Goal: Information Seeking & Learning: Check status

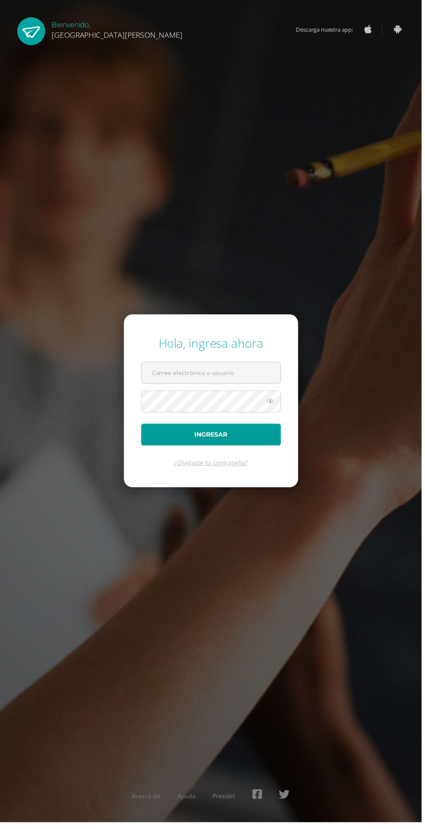
click at [248, 386] on input "text" at bounding box center [213, 375] width 140 height 21
type input "20180058@fatima.edu.gt"
click at [142, 427] on button "Ingresar" at bounding box center [212, 438] width 141 height 22
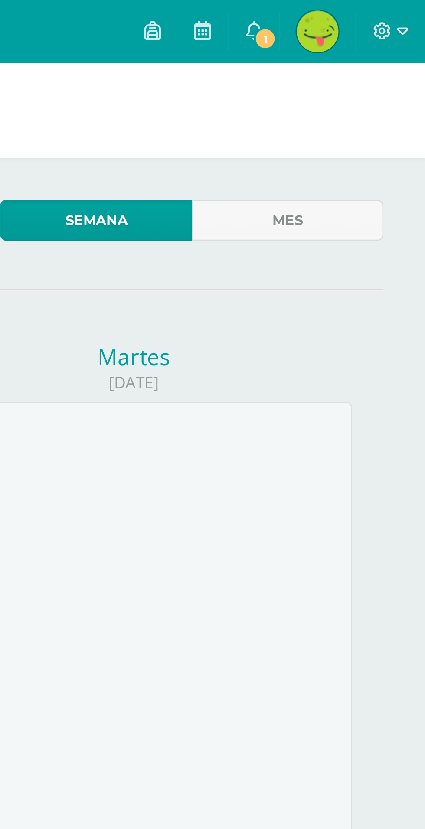
click at [355, 13] on icon at bounding box center [353, 13] width 7 height 8
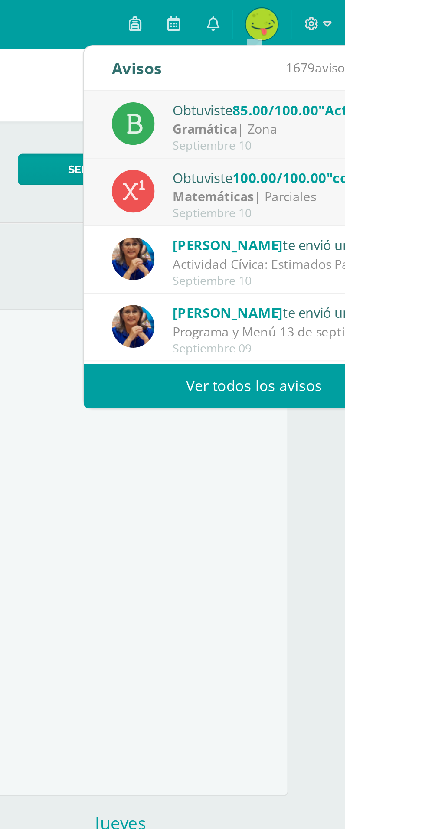
click at [416, 66] on div "Gramática | Zona" at bounding box center [392, 70] width 120 height 10
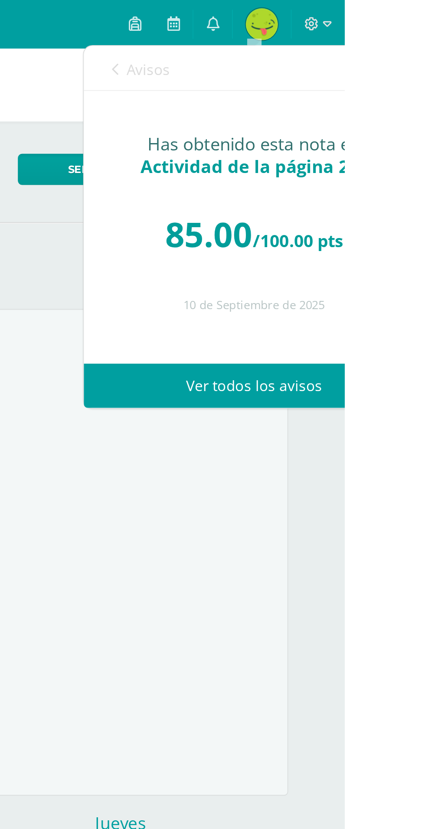
click at [306, 44] on link "Avisos" at bounding box center [314, 37] width 31 height 25
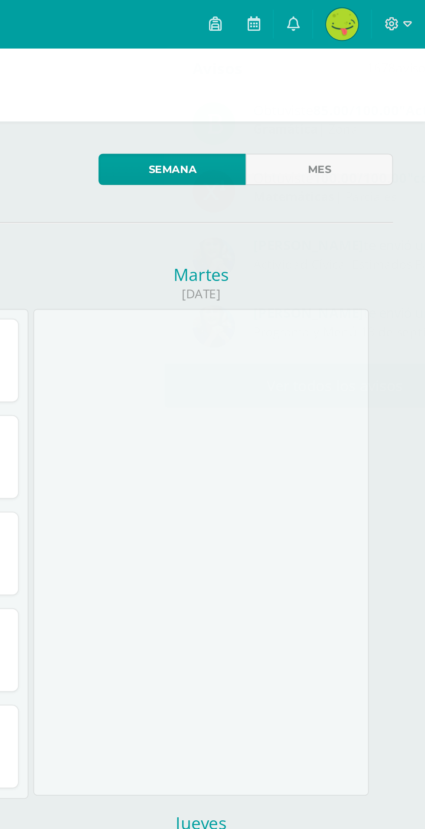
click at [227, 53] on div "Calendario Exportar calendario" at bounding box center [212, 45] width 425 height 39
click at [381, 9] on img at bounding box center [379, 12] width 17 height 17
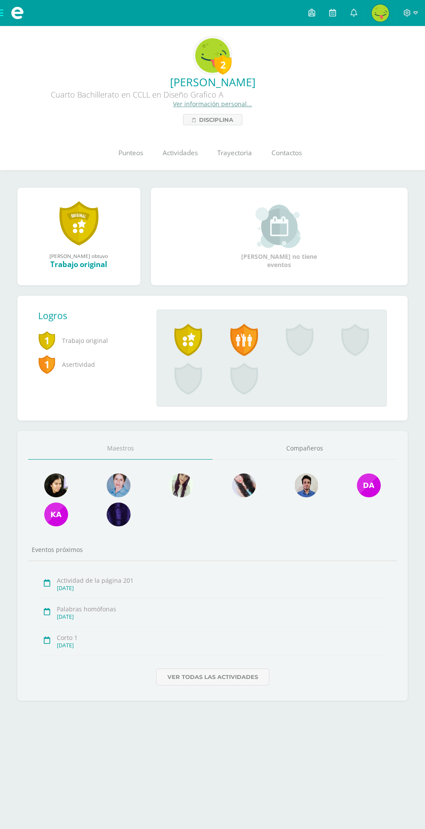
click at [131, 155] on span "Punteos" at bounding box center [130, 152] width 25 height 9
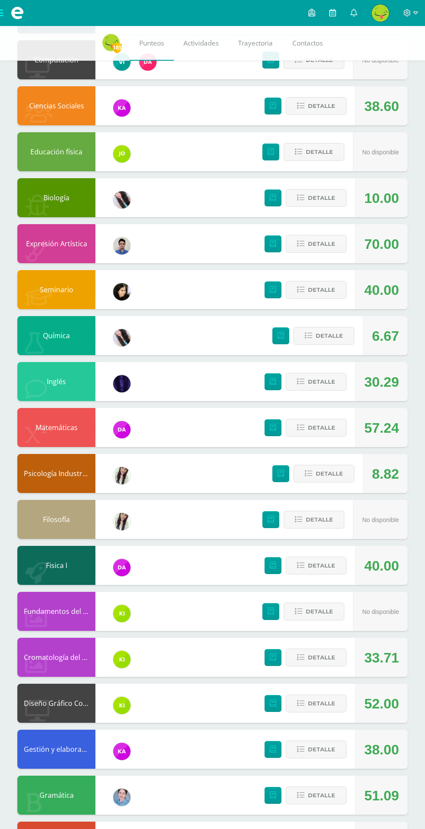
scroll to position [290, 0]
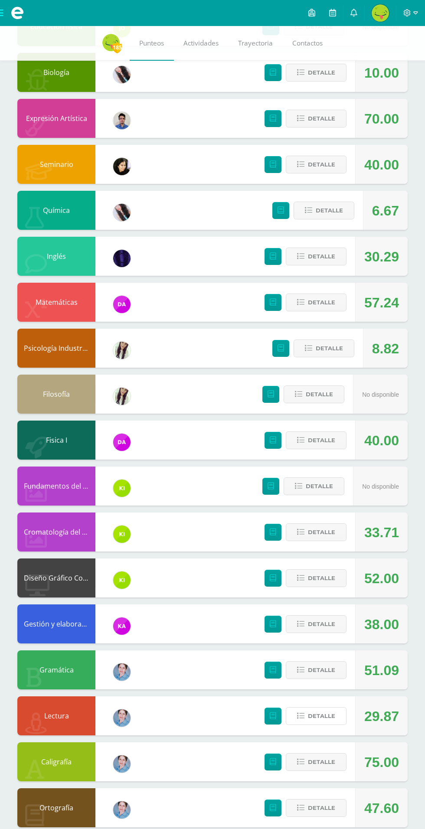
click at [329, 710] on span "Detalle" at bounding box center [321, 716] width 27 height 16
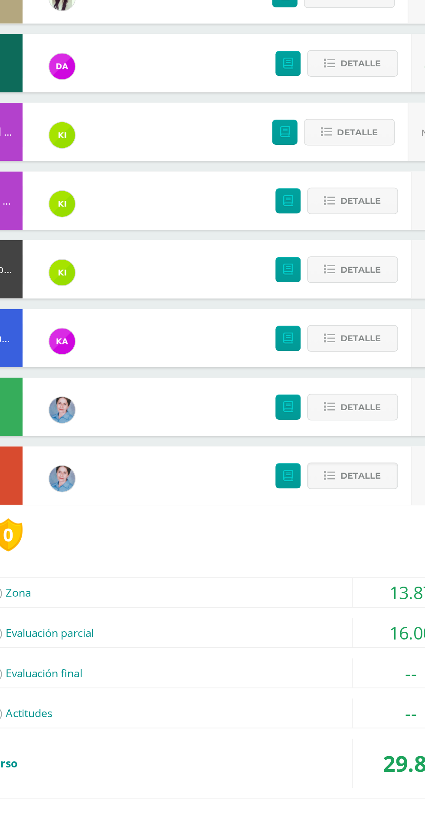
scroll to position [501, 0]
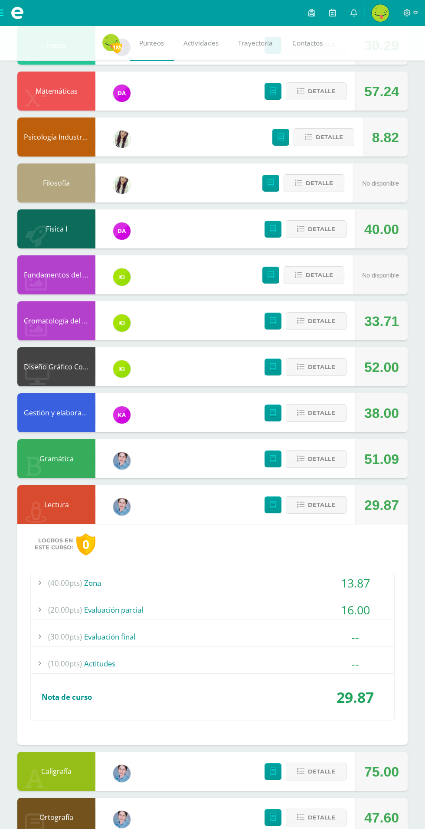
click at [314, 580] on div "(40.00pts) Zona" at bounding box center [212, 583] width 363 height 20
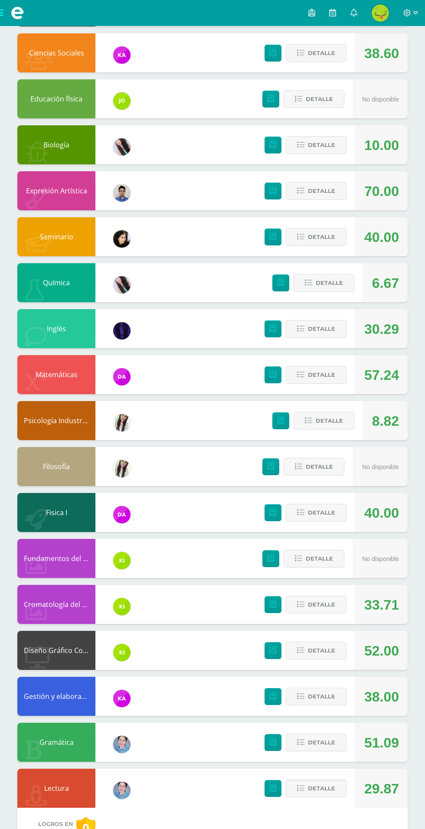
scroll to position [0, 0]
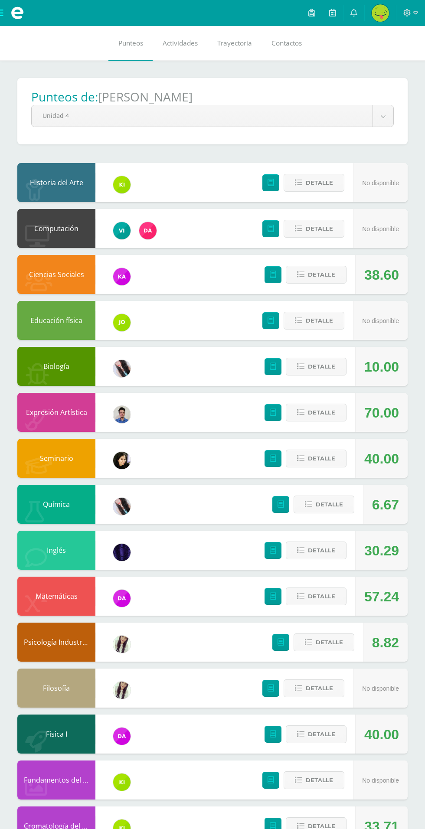
click at [337, 13] on link at bounding box center [332, 13] width 21 height 26
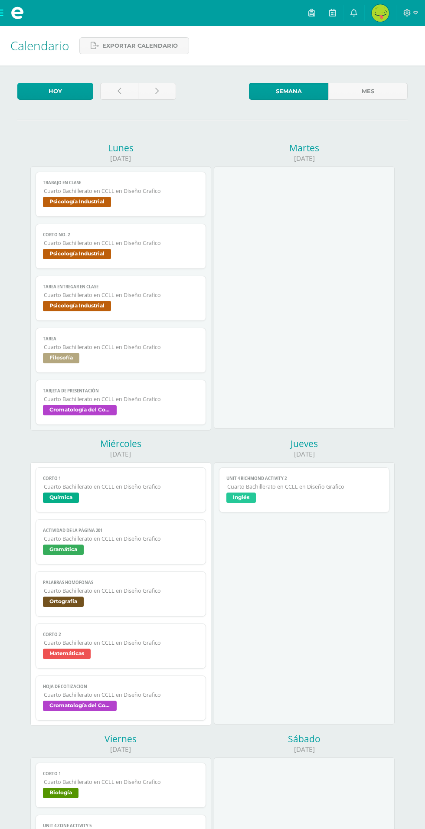
scroll to position [97, 0]
